Goal: Navigation & Orientation: Find specific page/section

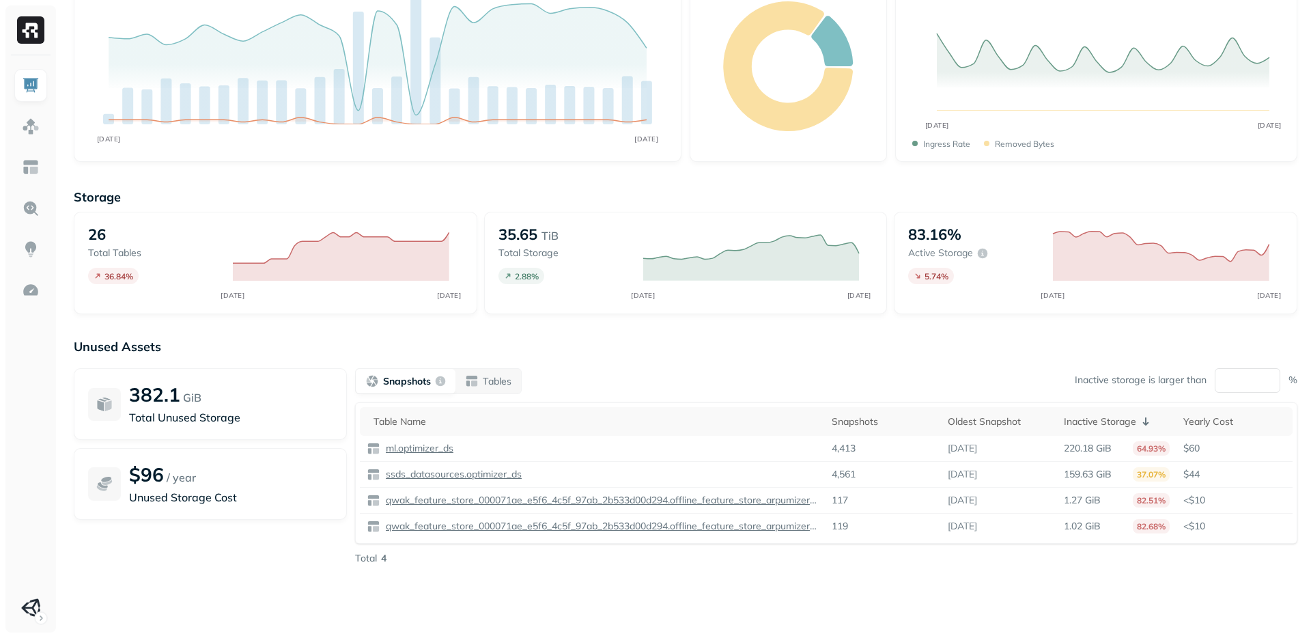
scroll to position [122, 0]
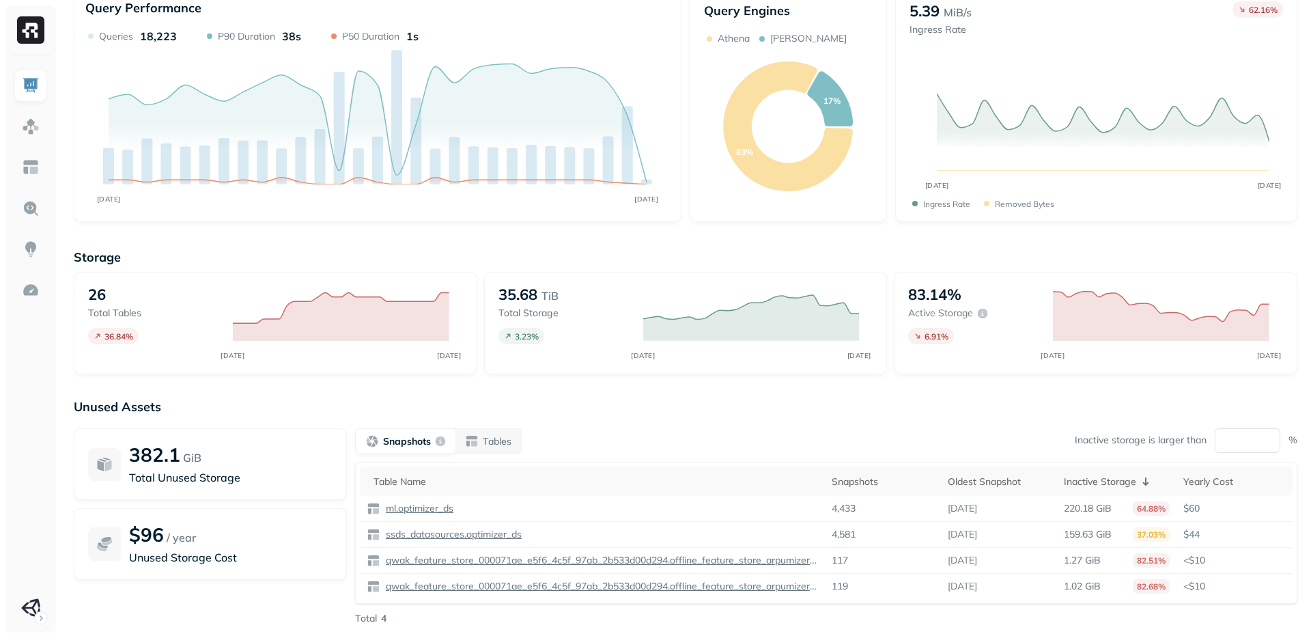
scroll to position [122, 0]
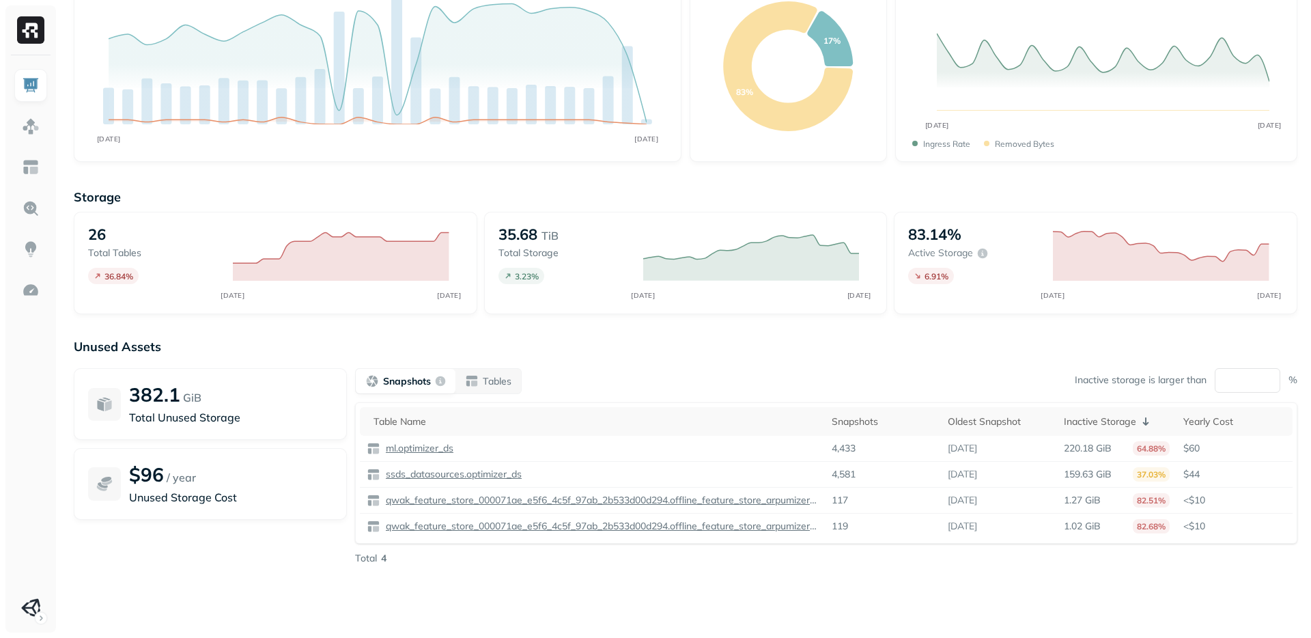
click at [854, 574] on div "Unused Assets 382.1 GiB Total Unused Storage $96 / year Unused Storage Cost Sna…" at bounding box center [686, 475] width 1224 height 273
click at [194, 500] on p "Unused Storage Cost" at bounding box center [231, 497] width 204 height 16
click at [185, 556] on div "382.9 GiB Total Unused Storage $96 / year Unused Storage Cost" at bounding box center [210, 466] width 273 height 197
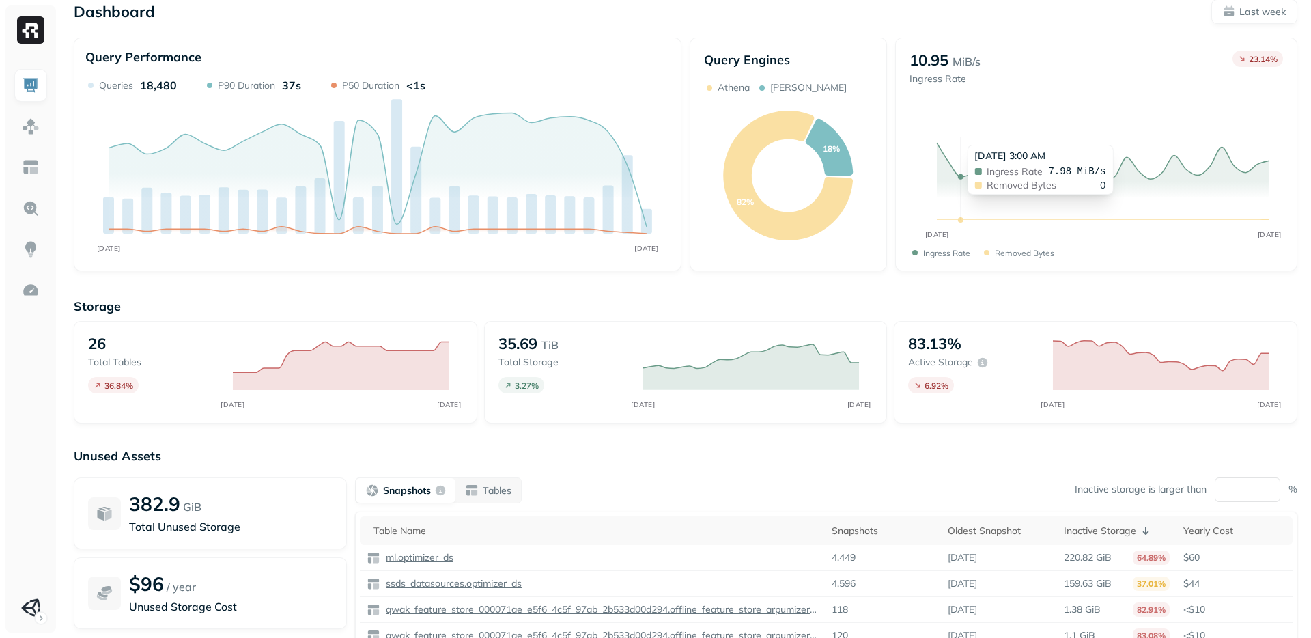
scroll to position [0, 0]
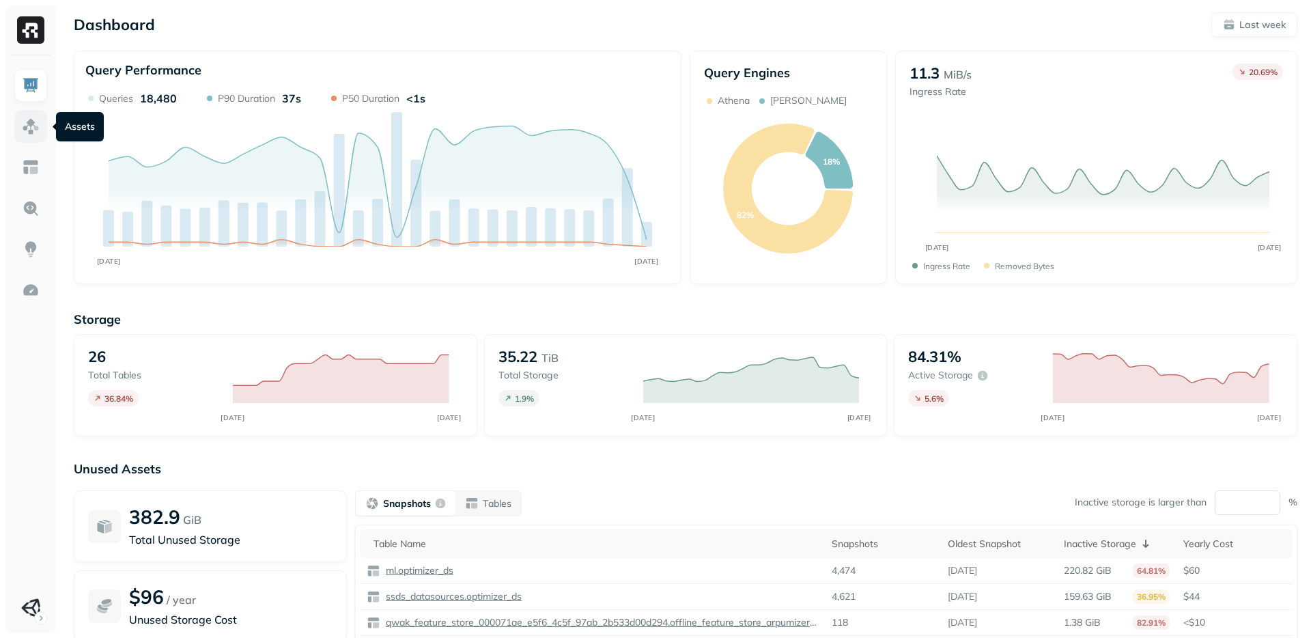
click at [25, 130] on img at bounding box center [31, 126] width 18 height 18
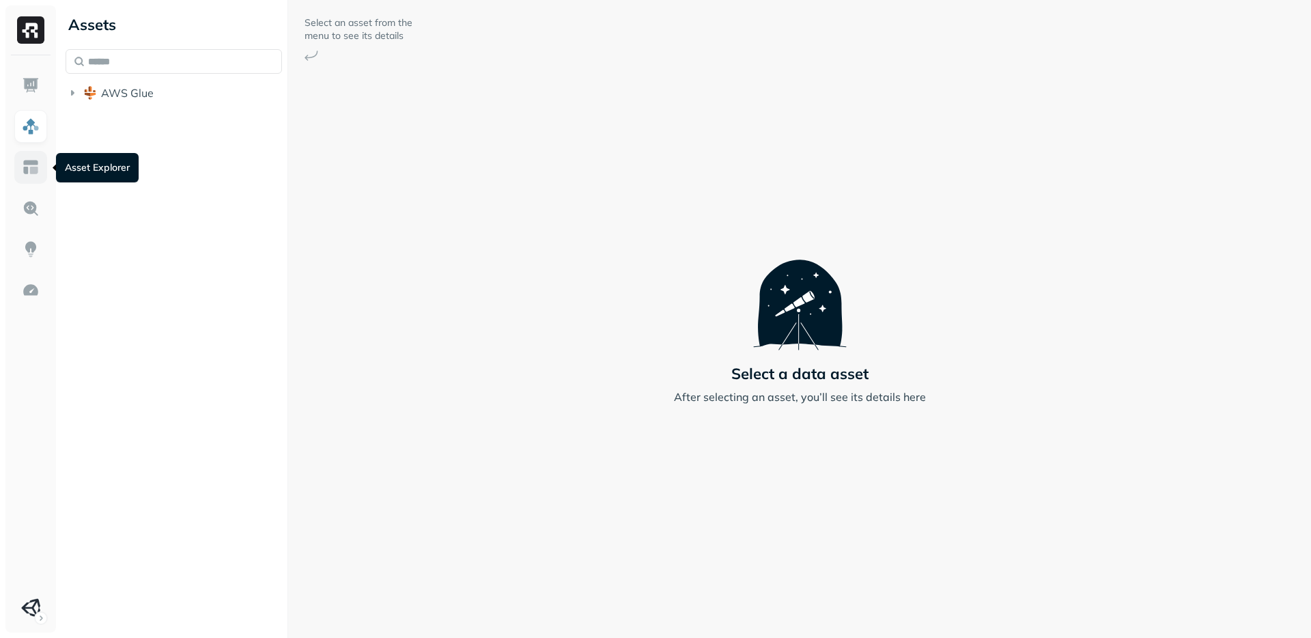
click at [37, 169] on img at bounding box center [31, 167] width 18 height 18
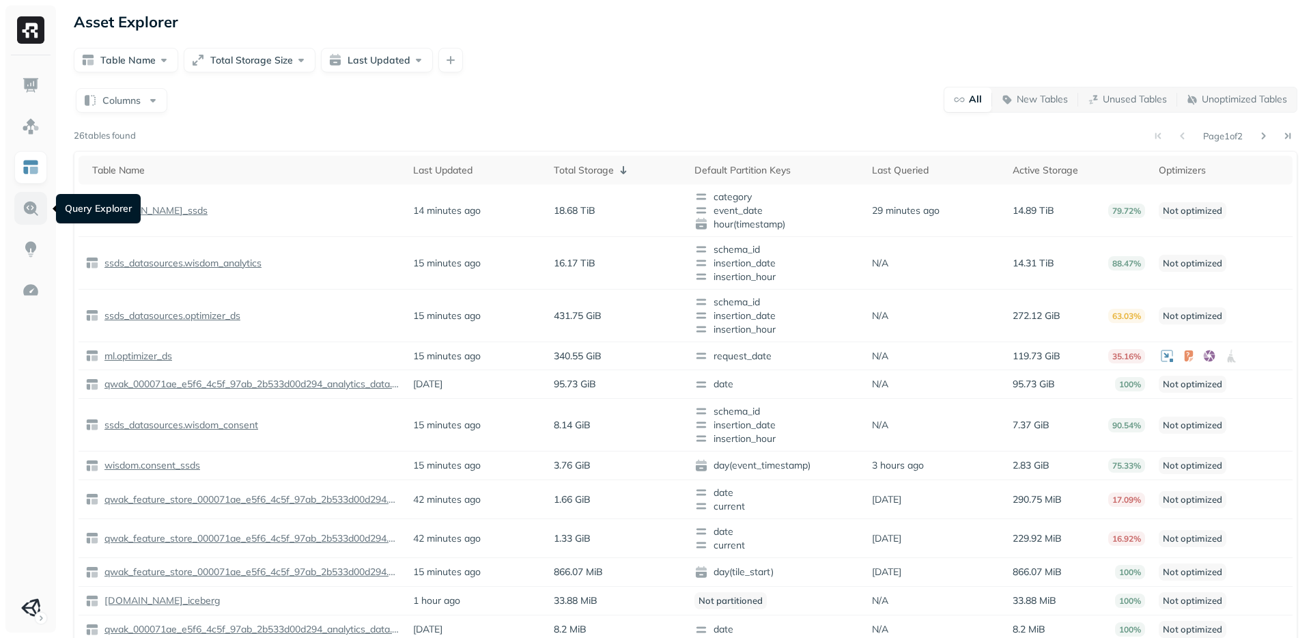
click at [31, 204] on img at bounding box center [31, 208] width 18 height 18
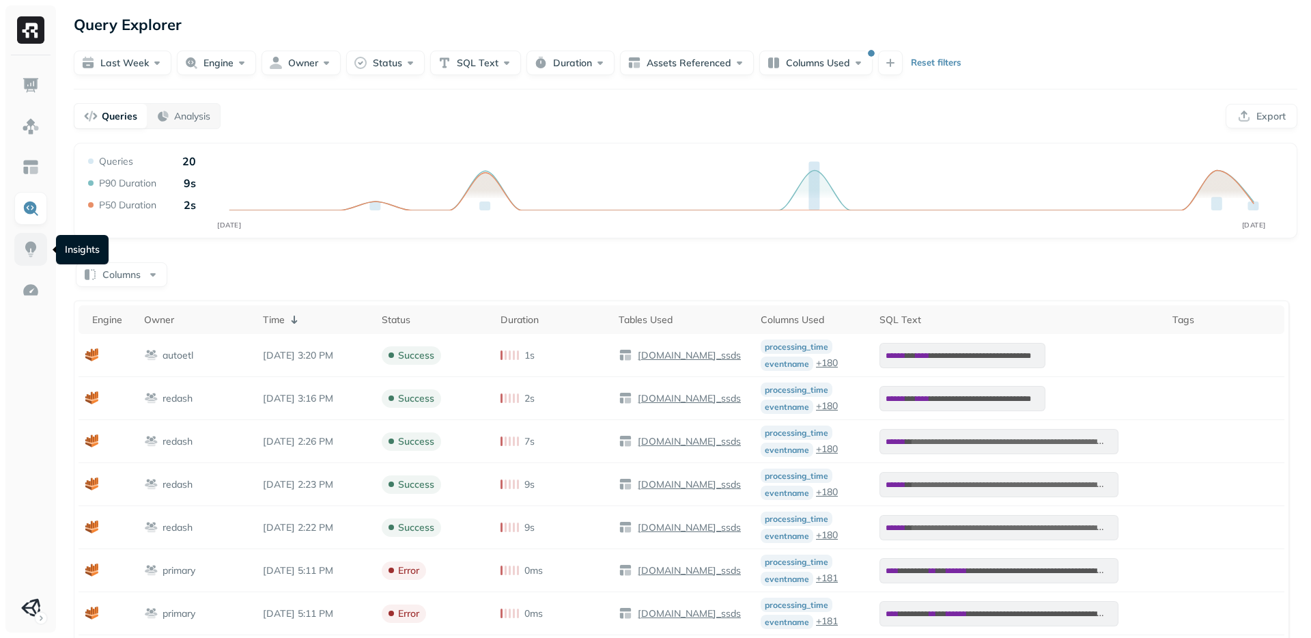
click at [28, 240] on img at bounding box center [31, 249] width 18 height 18
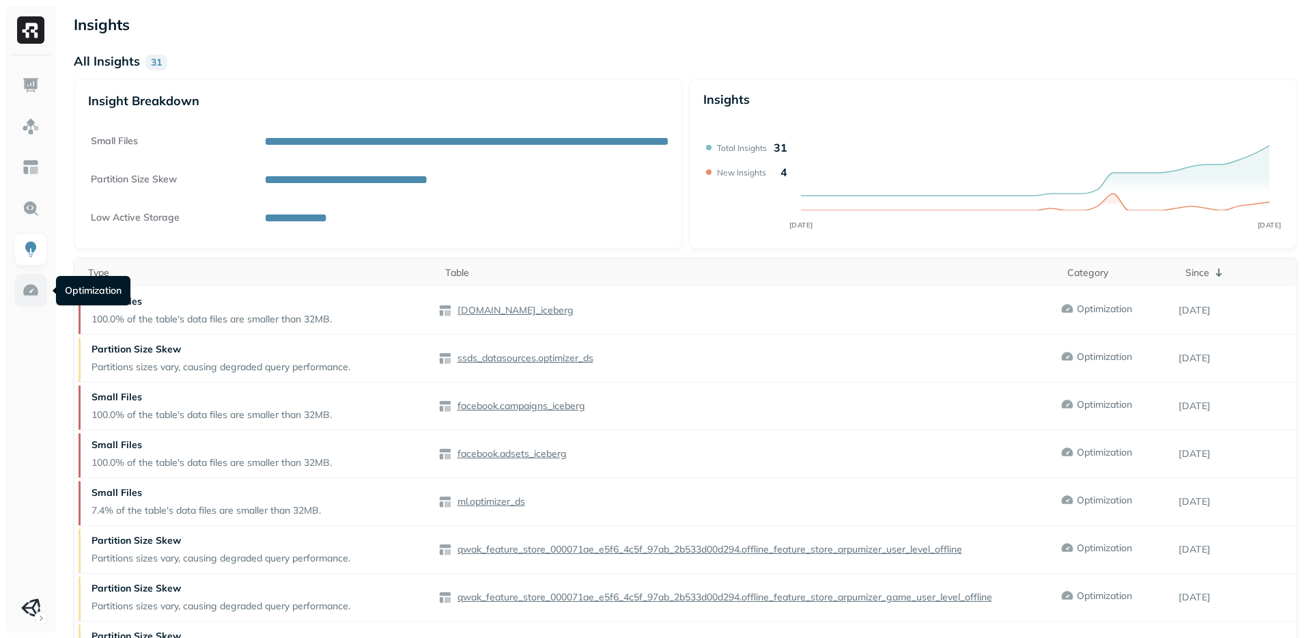
click at [35, 283] on img at bounding box center [31, 290] width 18 height 18
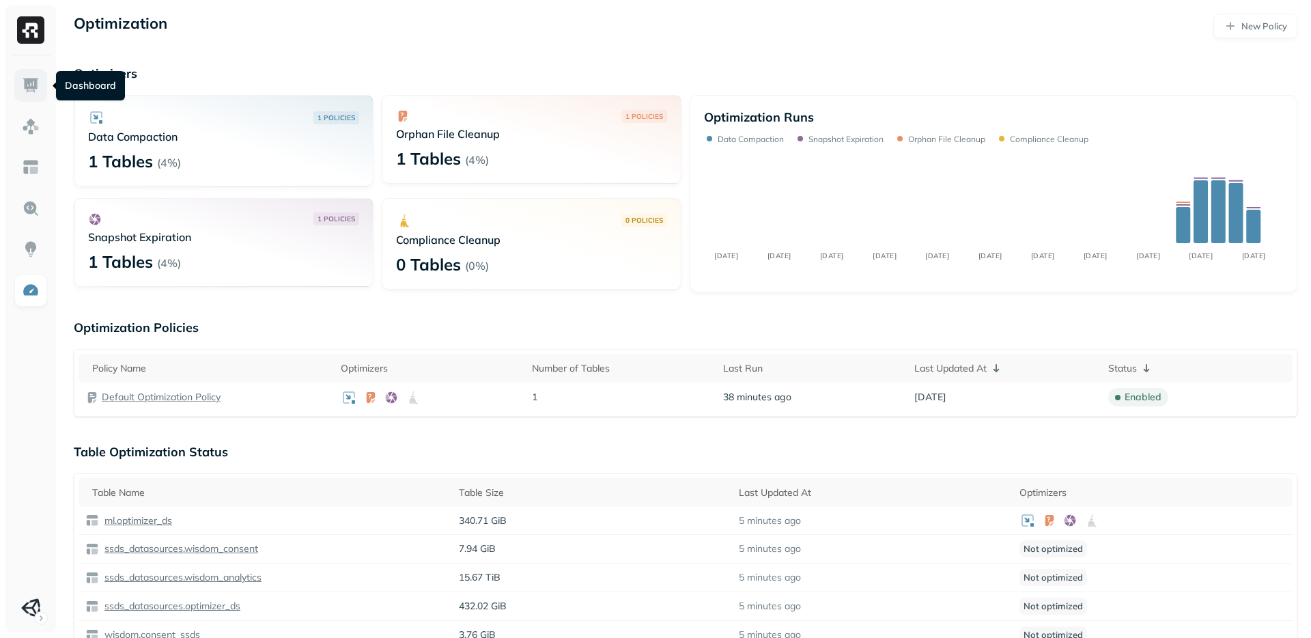
click at [30, 78] on img at bounding box center [31, 85] width 18 height 18
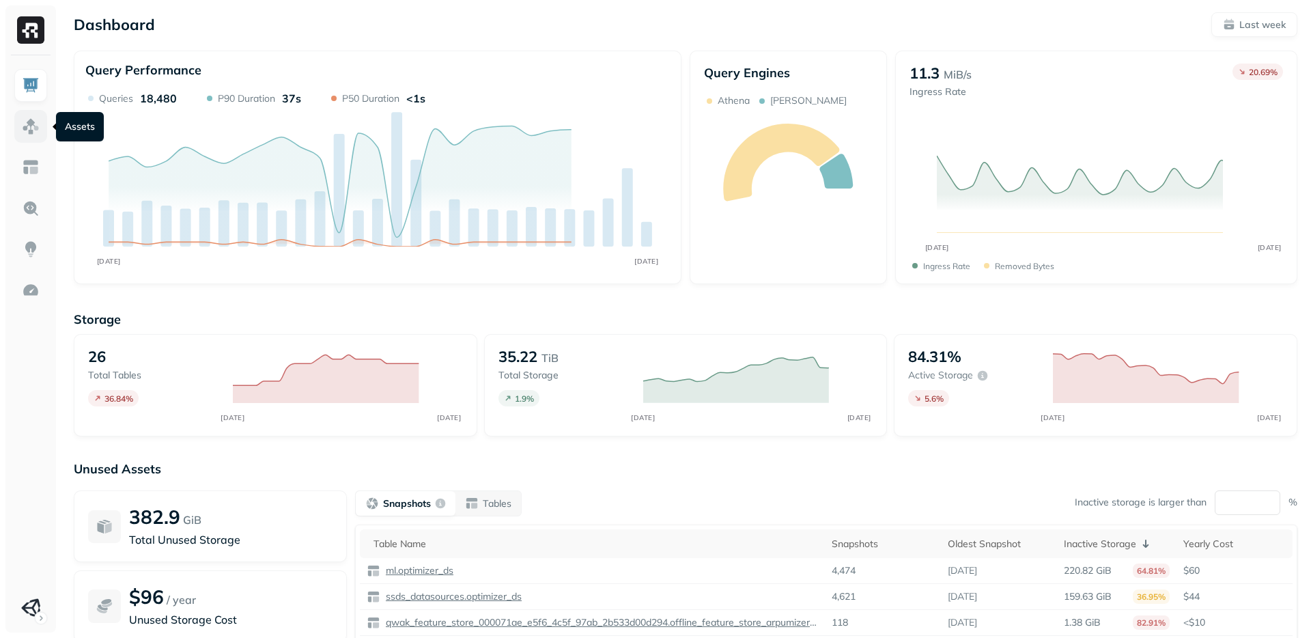
click at [31, 125] on img at bounding box center [31, 126] width 18 height 18
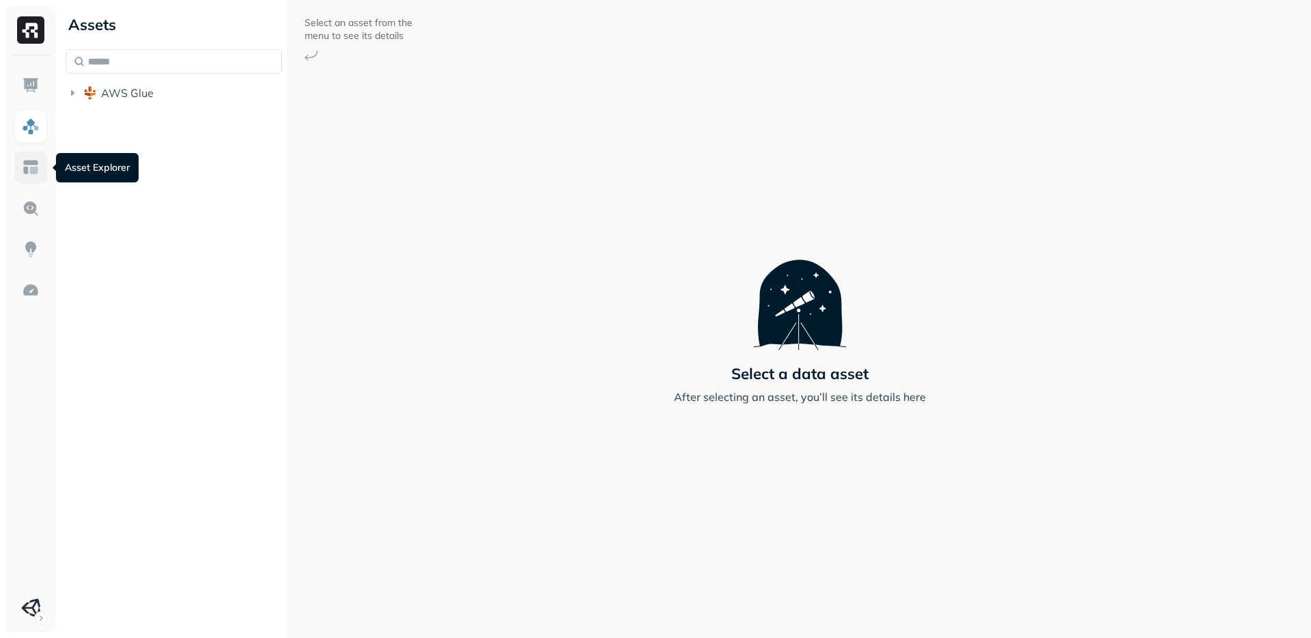
click at [30, 176] on img at bounding box center [31, 167] width 18 height 18
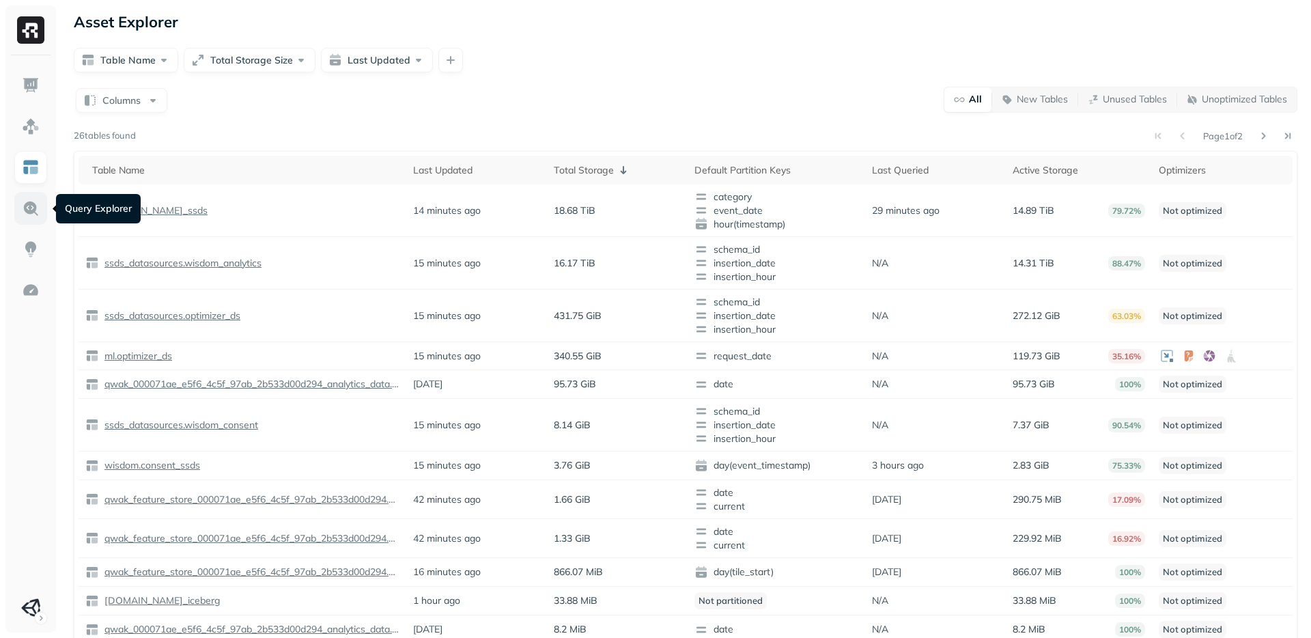
click at [24, 210] on img at bounding box center [31, 208] width 18 height 18
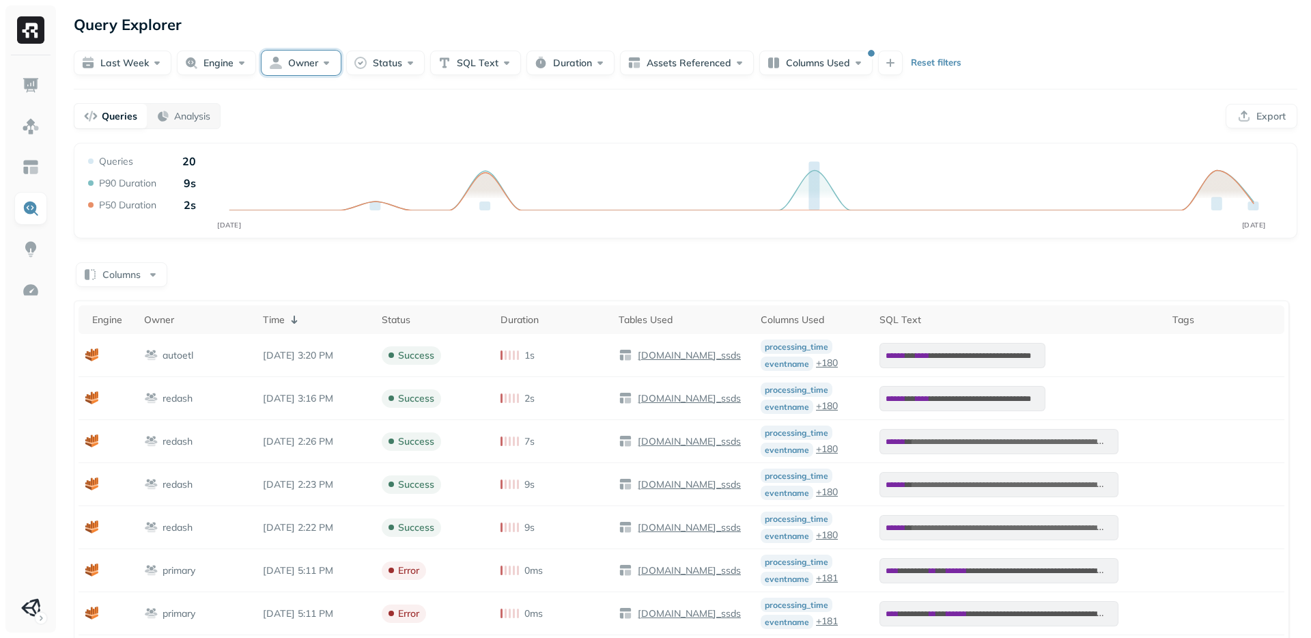
click at [309, 61] on button "Owner" at bounding box center [301, 63] width 79 height 25
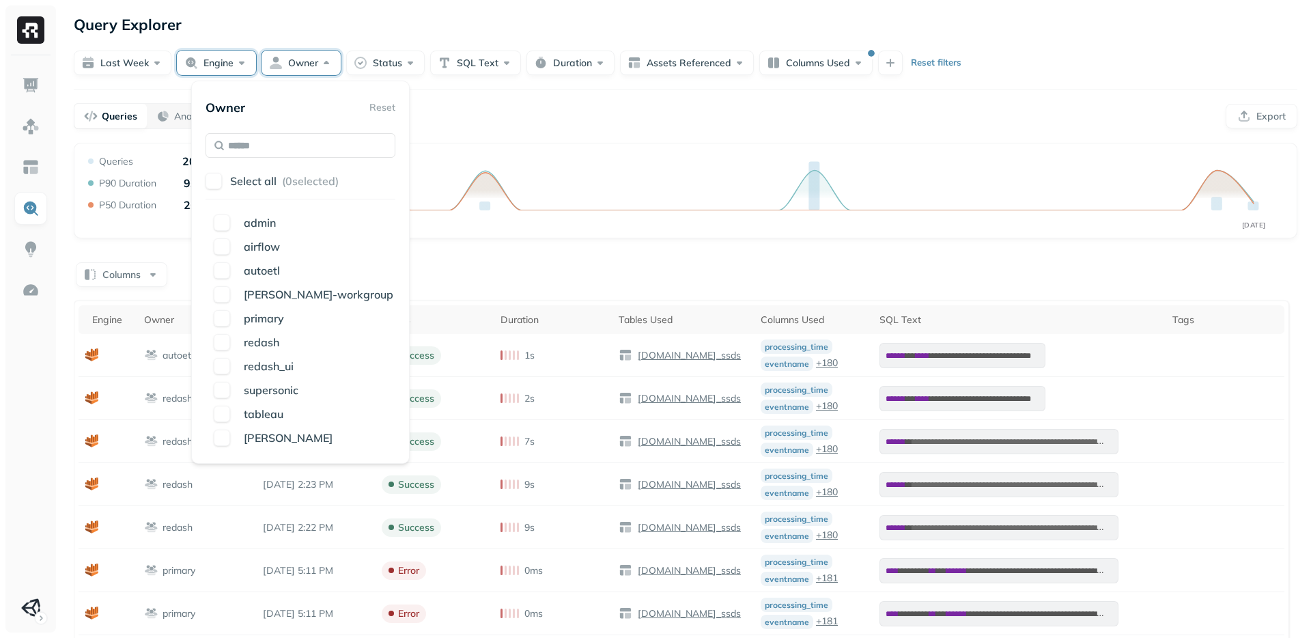
click at [201, 68] on button "Engine" at bounding box center [216, 63] width 79 height 25
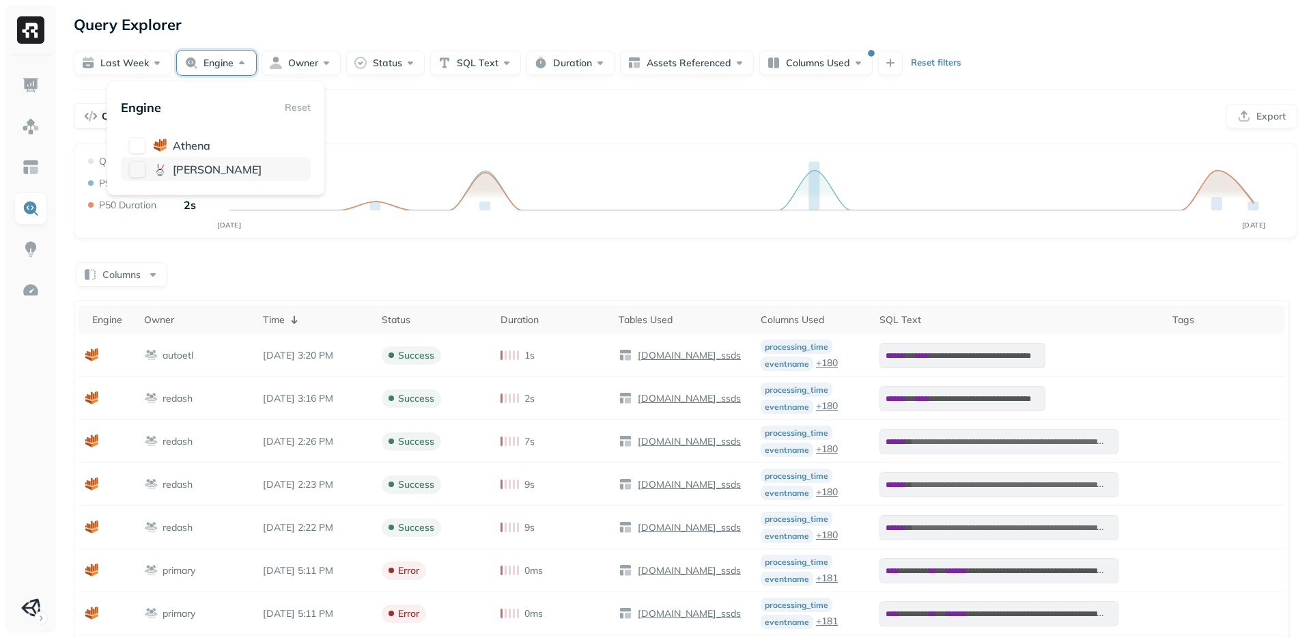
click at [191, 169] on span "[PERSON_NAME]" at bounding box center [217, 170] width 89 height 14
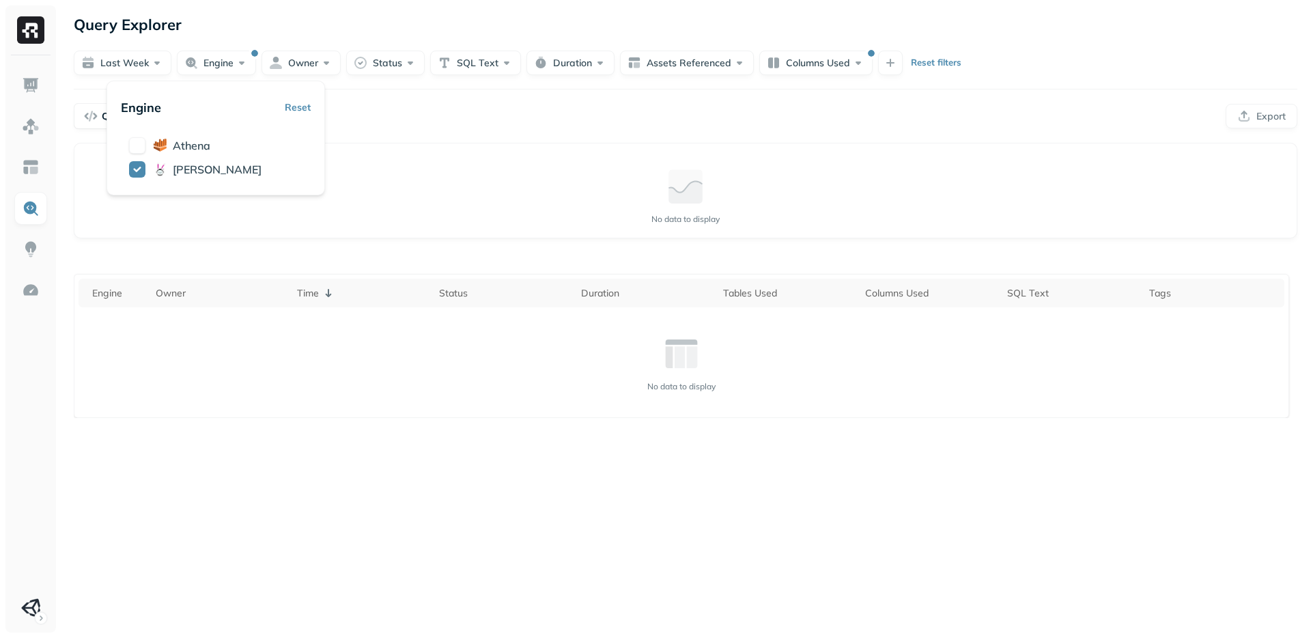
click at [602, 128] on div "Queries Analysis Export" at bounding box center [686, 116] width 1224 height 26
click at [930, 55] on div "Reset filters" at bounding box center [919, 63] width 83 height 25
click at [934, 69] on p "Reset filters" at bounding box center [936, 63] width 51 height 14
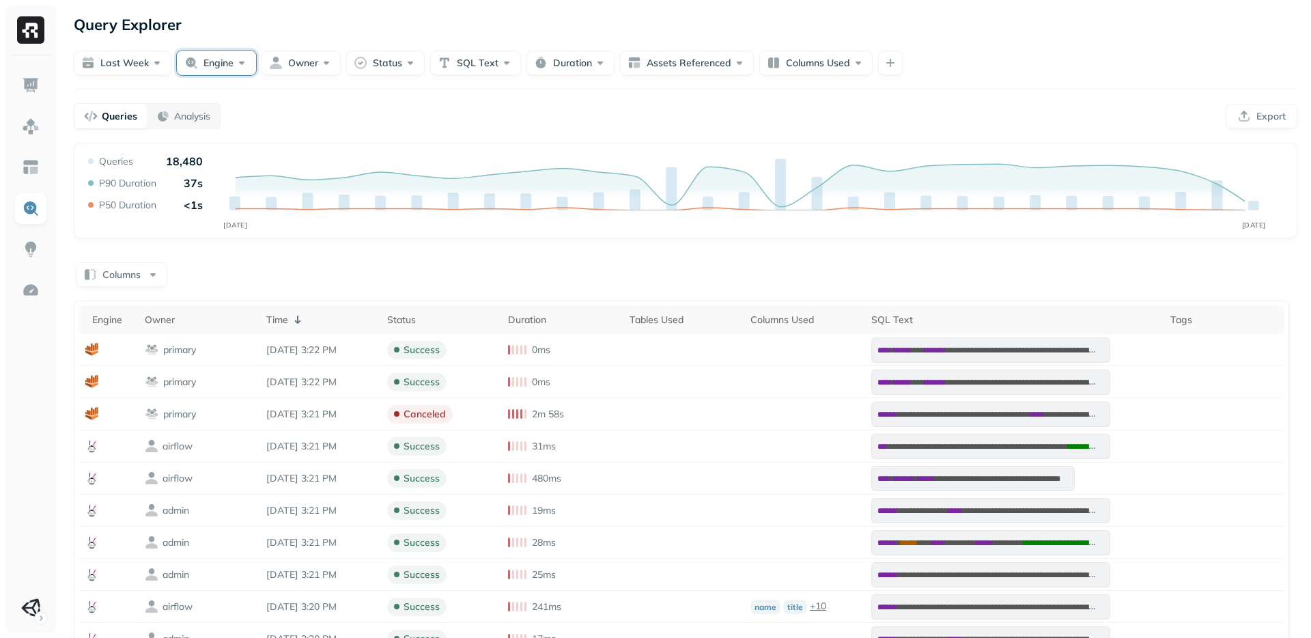
click at [218, 57] on button "Engine" at bounding box center [216, 63] width 79 height 25
click at [180, 165] on span "[PERSON_NAME]" at bounding box center [217, 170] width 89 height 14
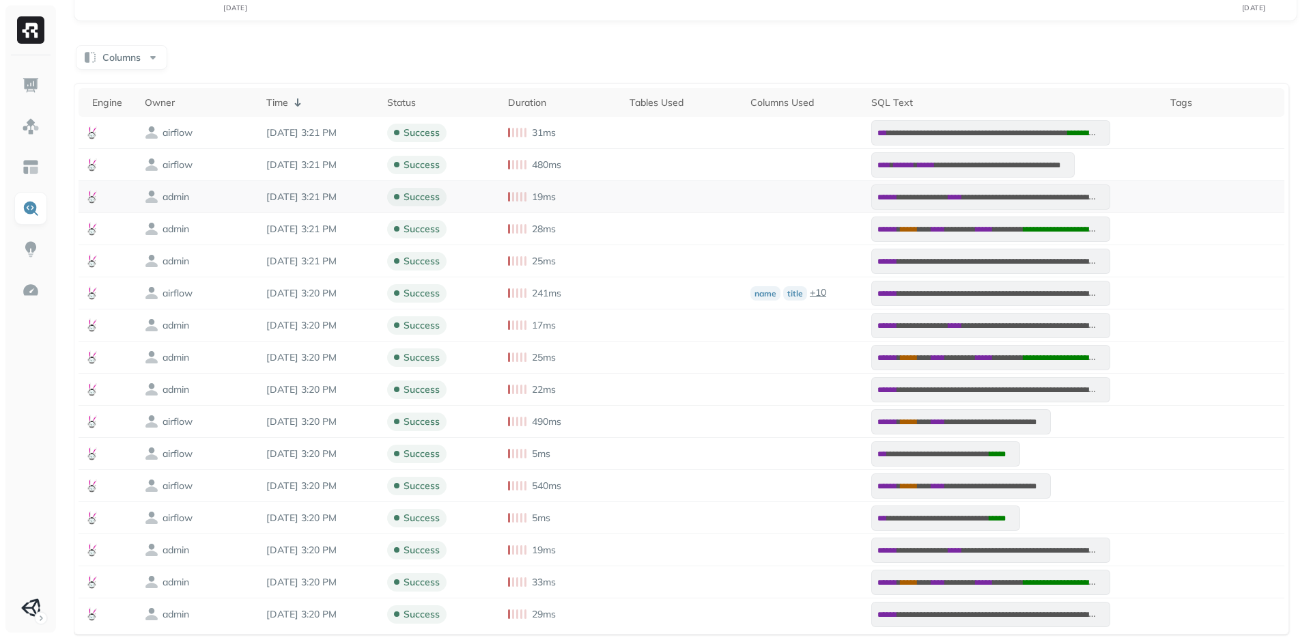
scroll to position [259, 0]
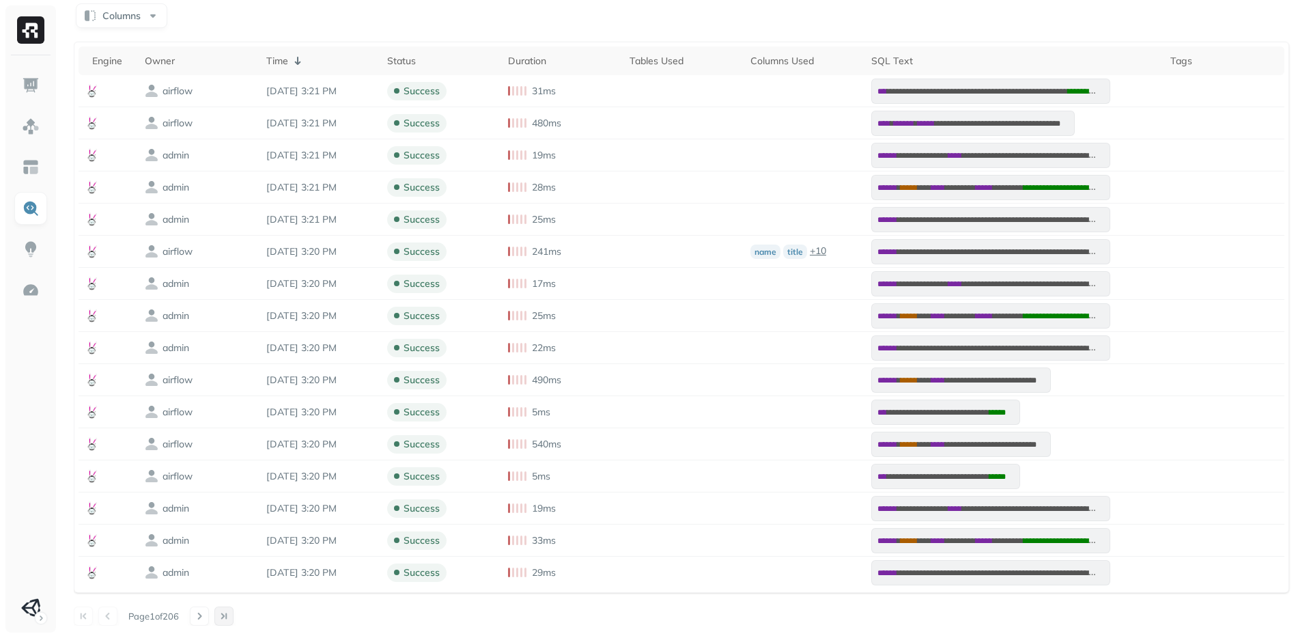
click at [227, 619] on button at bounding box center [223, 616] width 19 height 19
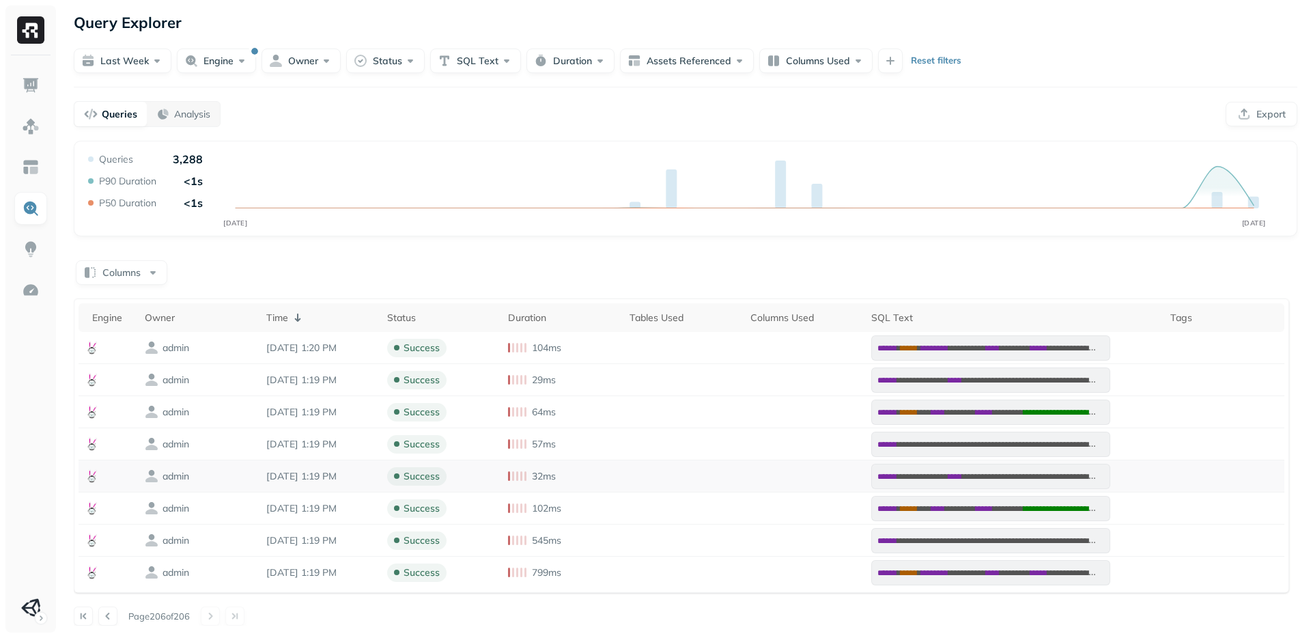
scroll to position [0, 0]
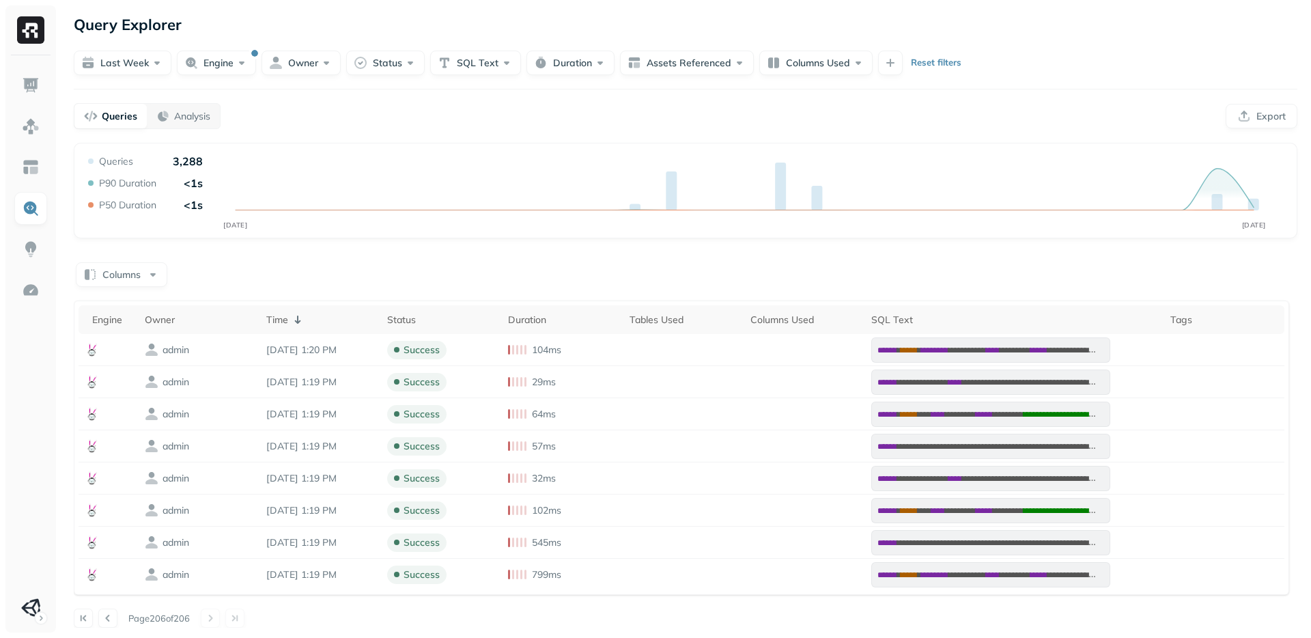
click at [31, 189] on ul at bounding box center [31, 346] width 34 height 555
click at [29, 167] on img at bounding box center [31, 167] width 18 height 18
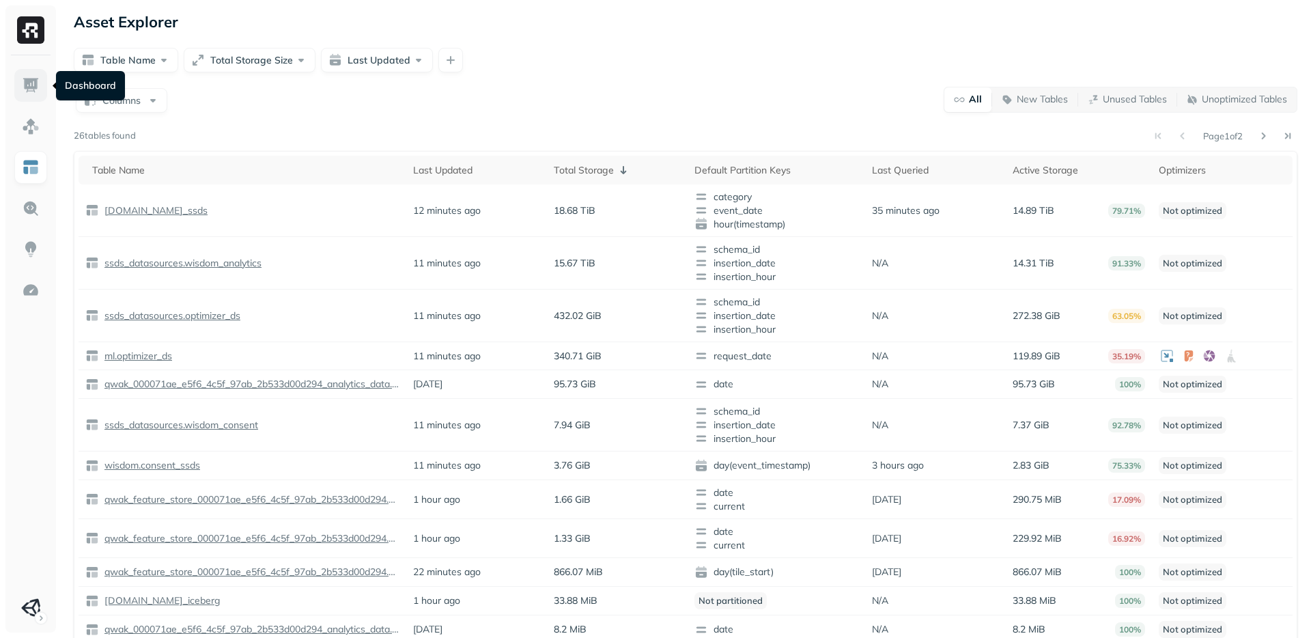
click at [32, 74] on link at bounding box center [30, 85] width 33 height 33
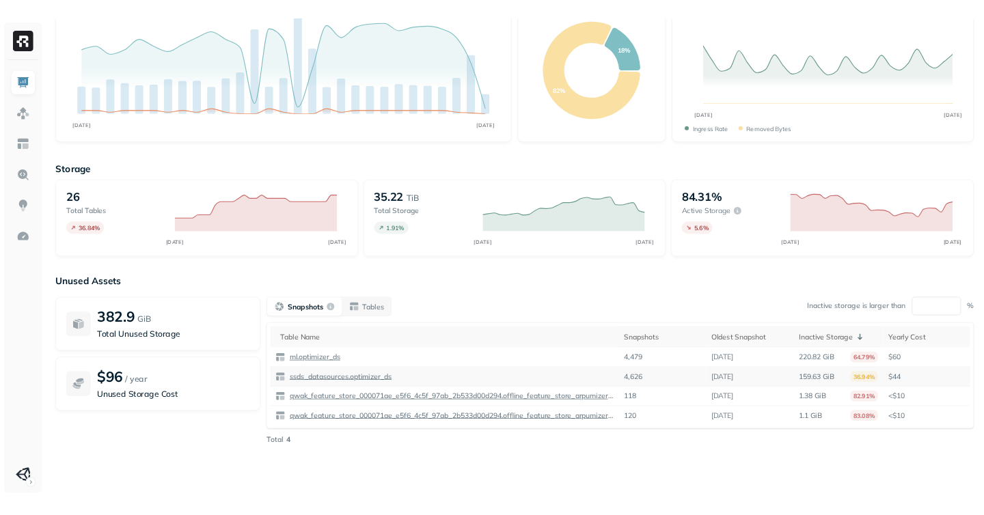
scroll to position [122, 0]
